Goal: Go to known website: Go to known website

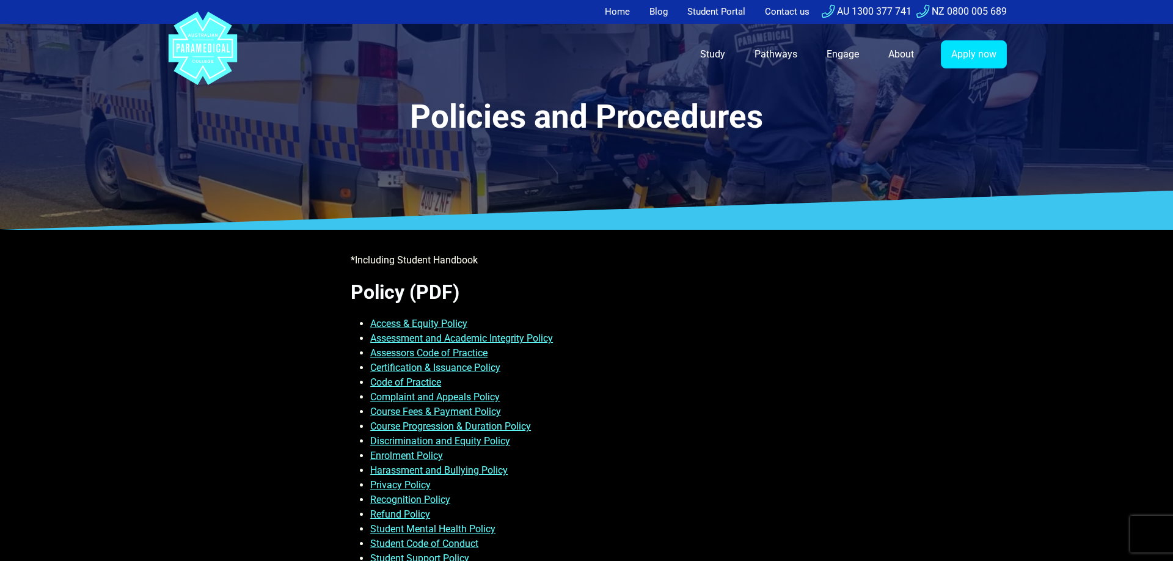
click at [611, 9] on link "Home" at bounding box center [621, 12] width 32 height 24
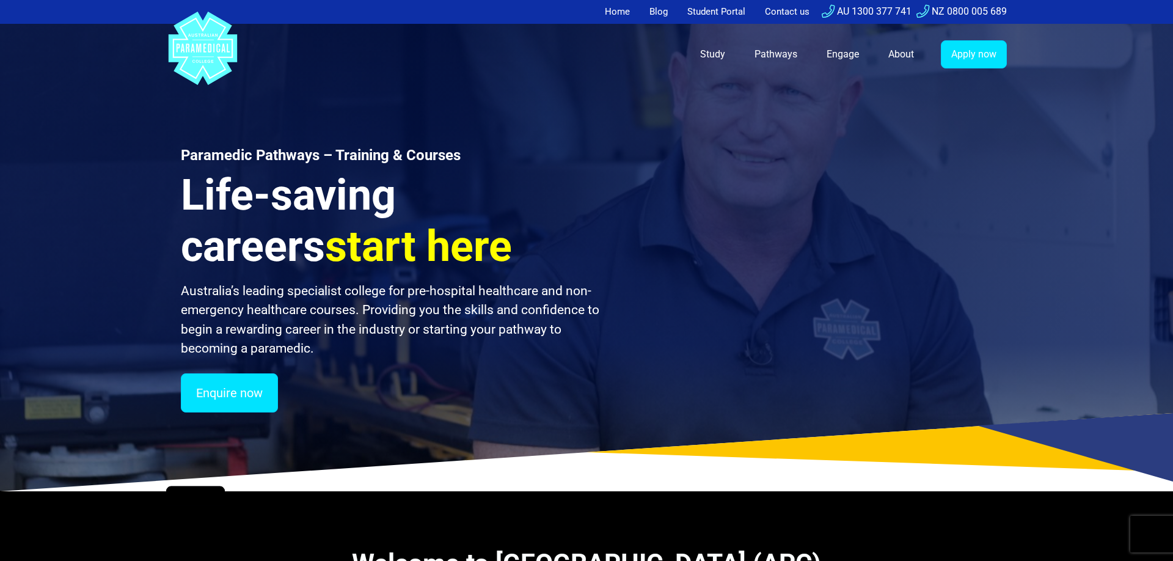
click at [711, 10] on link "Student Portal" at bounding box center [716, 12] width 73 height 24
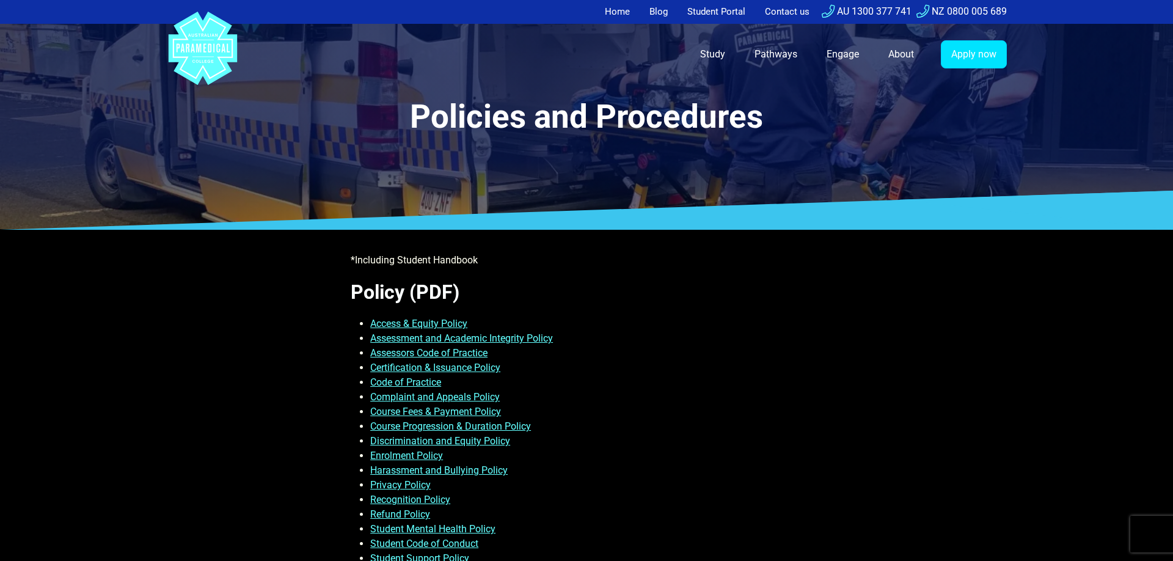
click at [697, 12] on link "Student Portal" at bounding box center [716, 12] width 73 height 24
